Goal: Check status: Check status

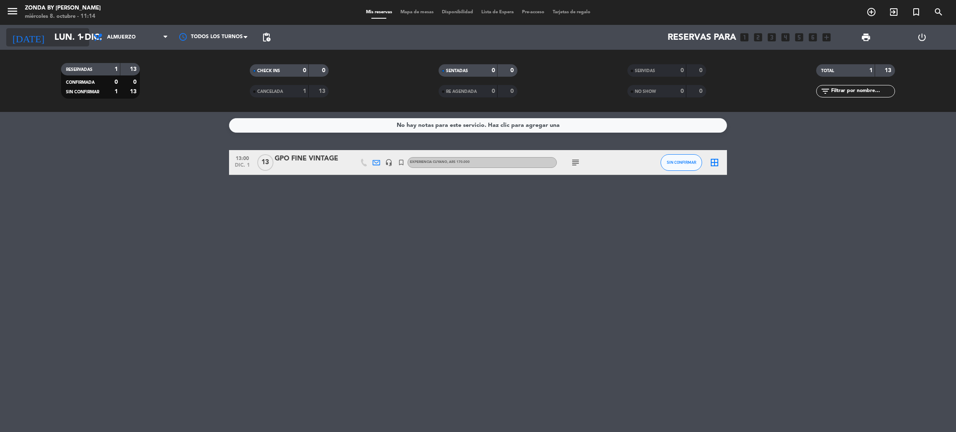
click at [77, 32] on input "lun. 1 dic." at bounding box center [107, 37] width 114 height 19
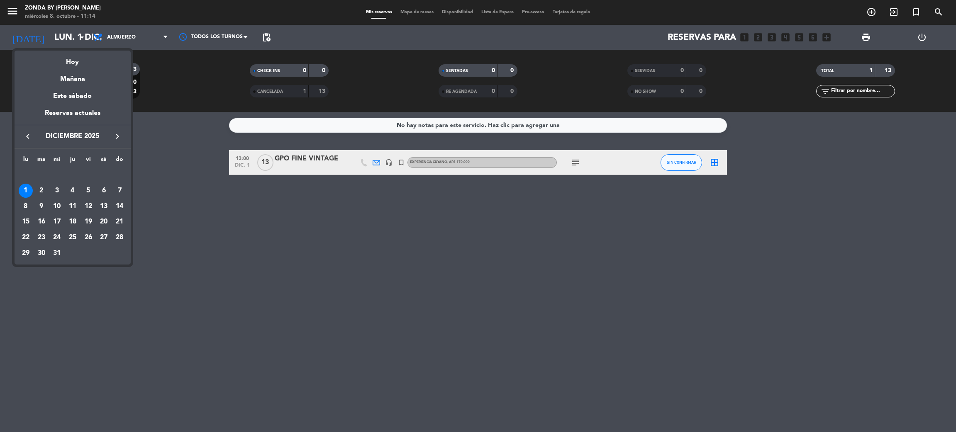
click at [26, 136] on icon "keyboard_arrow_left" at bounding box center [28, 137] width 10 height 10
click at [120, 240] on div "30" at bounding box center [119, 238] width 14 height 14
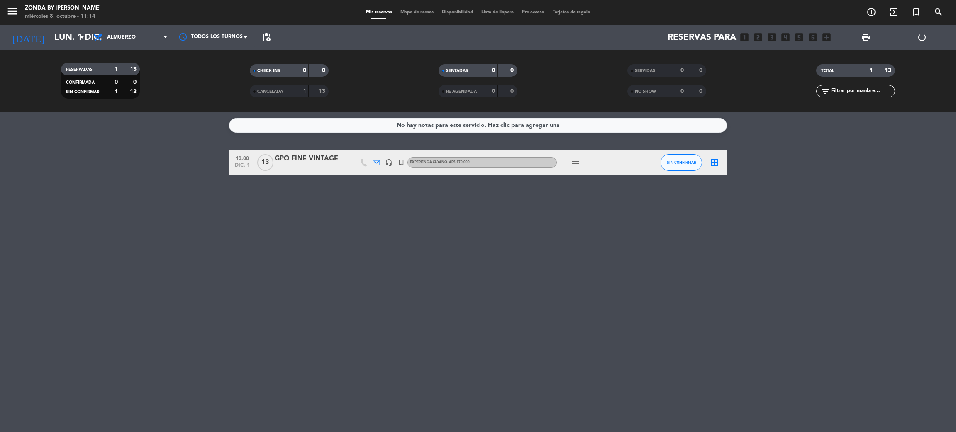
type input "[DATE]"
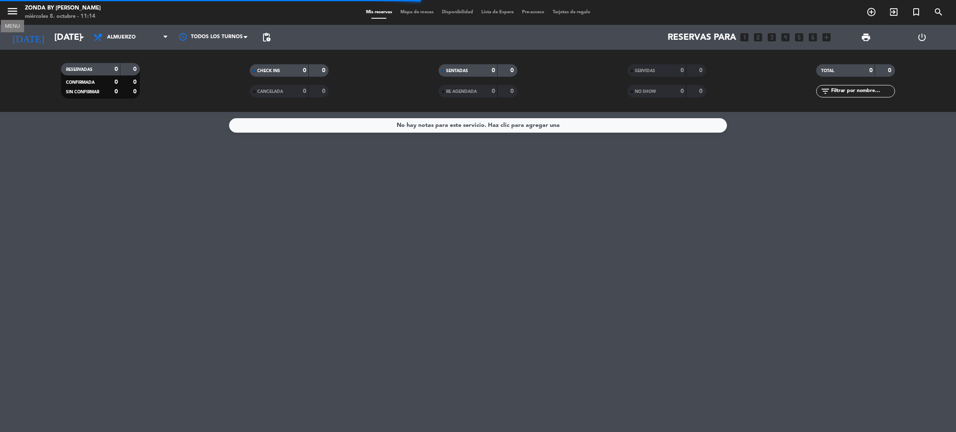
click at [11, 15] on icon "menu" at bounding box center [12, 11] width 12 height 12
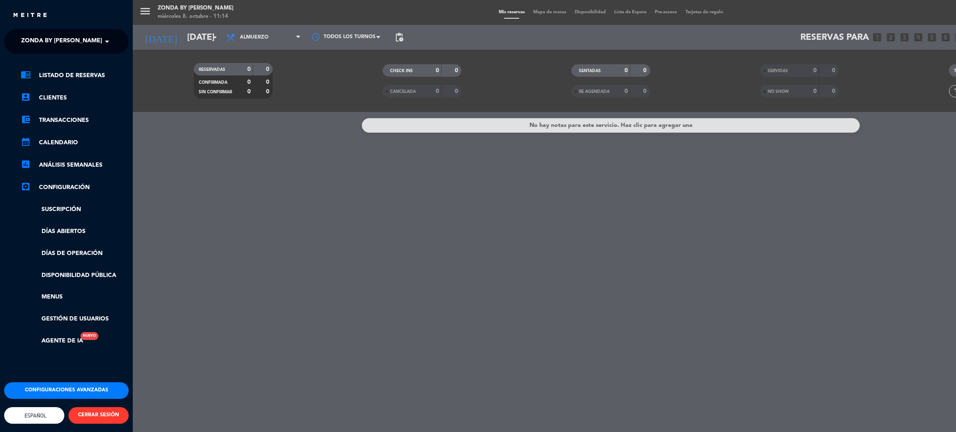
click at [99, 42] on input "text" at bounding box center [67, 42] width 101 height 18
click at [67, 59] on span "Fogón - Cocina de viñedo by [PERSON_NAME]" at bounding box center [81, 64] width 145 height 10
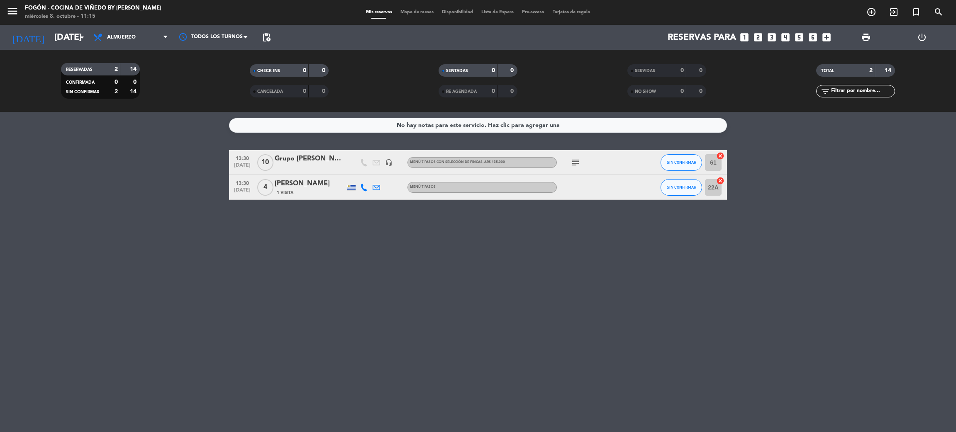
click at [298, 163] on div "Grupo [PERSON_NAME]- Agencia DR WINES SAS" at bounding box center [310, 158] width 71 height 11
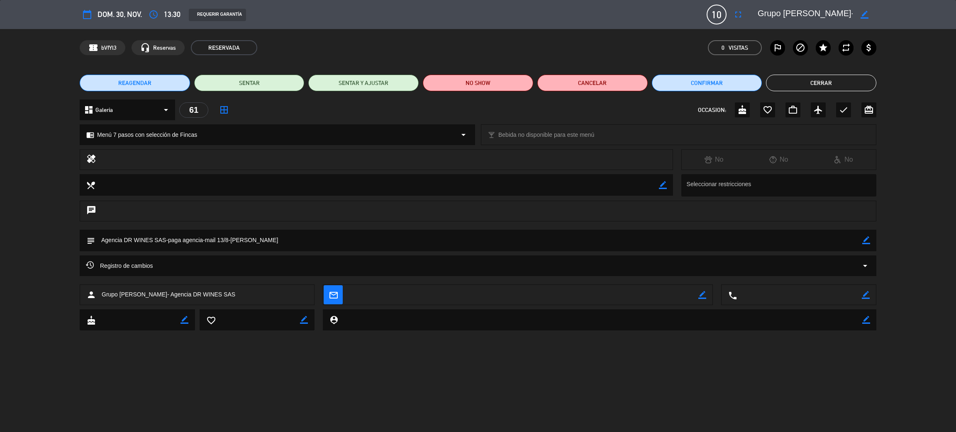
click at [809, 86] on button "Cerrar" at bounding box center [821, 83] width 110 height 17
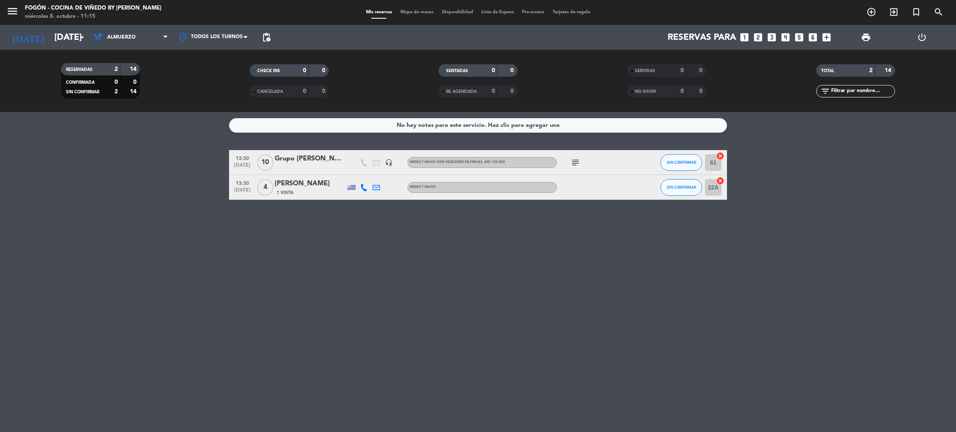
click at [313, 182] on div "[PERSON_NAME]" at bounding box center [310, 183] width 71 height 11
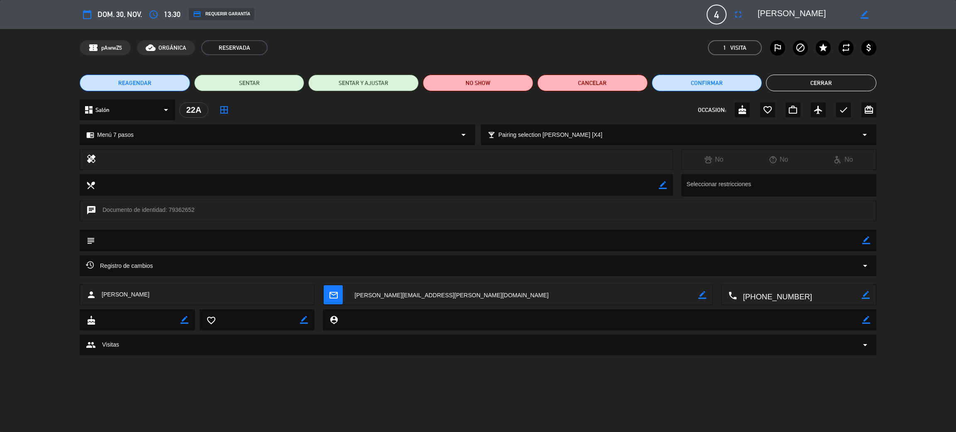
click at [808, 81] on button "Cerrar" at bounding box center [821, 83] width 110 height 17
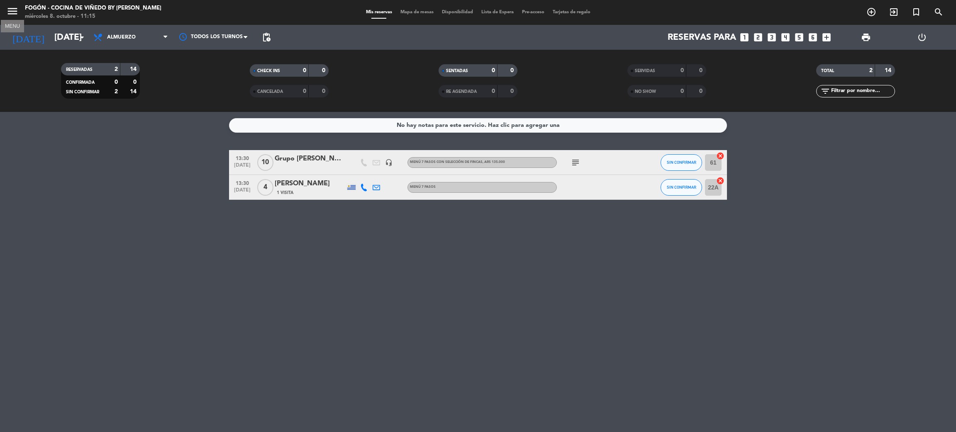
click at [14, 17] on icon "menu" at bounding box center [12, 11] width 12 height 12
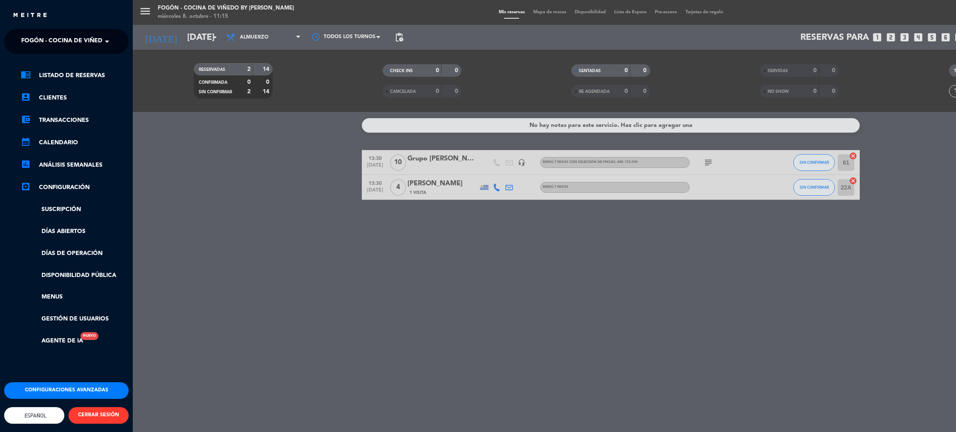
click at [84, 34] on span "Fogón - Cocina de viñedo by [PERSON_NAME]" at bounding box center [93, 41] width 145 height 17
click at [56, 73] on span "Zonda by [PERSON_NAME]" at bounding box center [49, 77] width 81 height 10
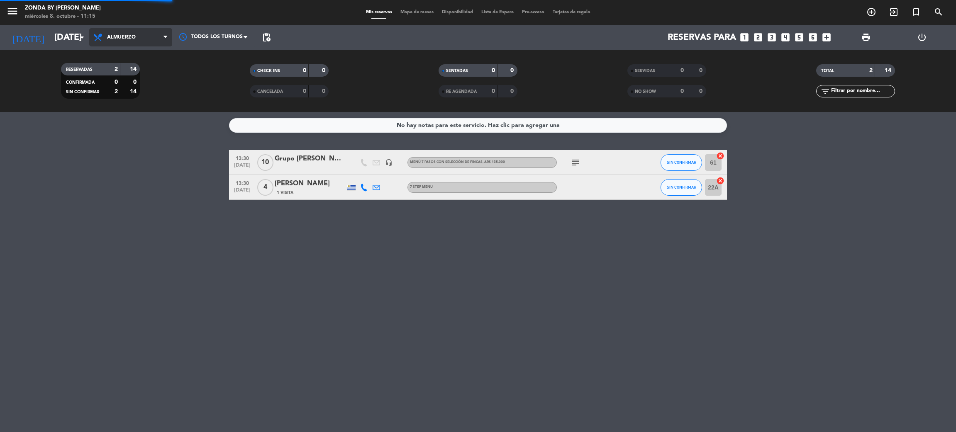
click at [153, 33] on span "Almuerzo" at bounding box center [130, 37] width 83 height 18
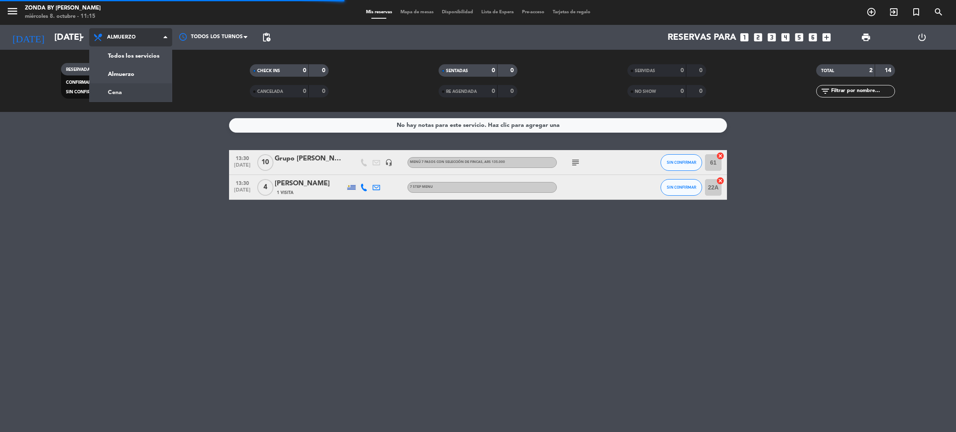
click at [122, 93] on div "menu Zonda by [PERSON_NAME] [DATE] 8. octubre - 11:15 Mis reservas Mapa de mesa…" at bounding box center [478, 56] width 956 height 112
